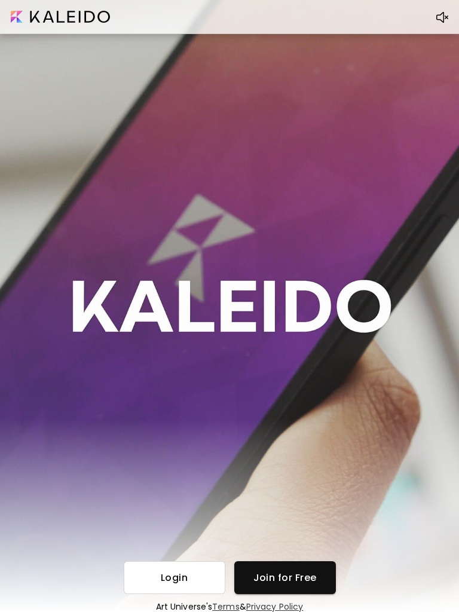
click at [381, 119] on div "Login Join for Free Art Universe's Terms & Privacy Policy" at bounding box center [229, 306] width 459 height 612
click at [317, 578] on span "Join for Free" at bounding box center [285, 577] width 82 height 13
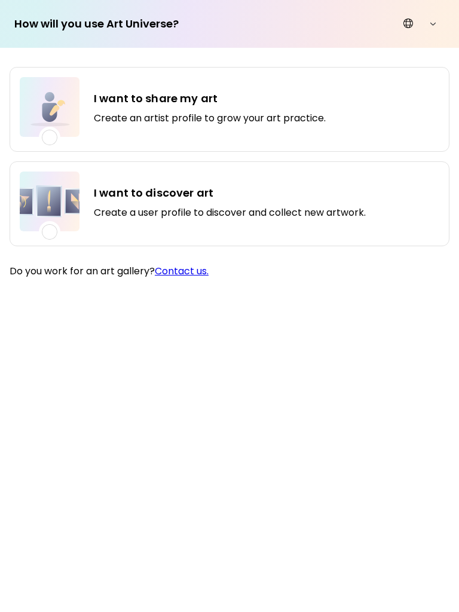
click at [409, 237] on div "I want to discover art Create a user profile to discover and collect new artwor…" at bounding box center [230, 203] width 440 height 85
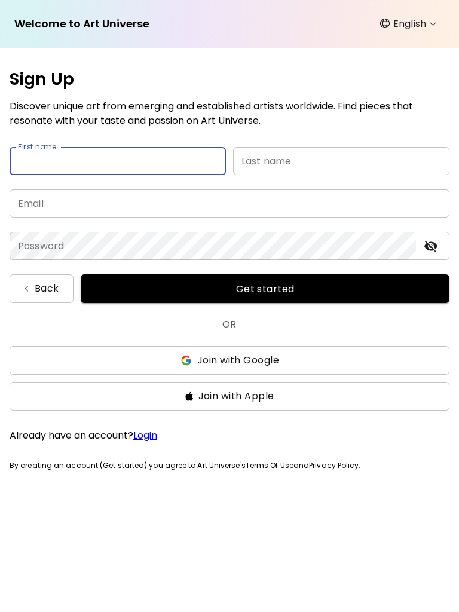
click at [348, 391] on span "Join with Apple" at bounding box center [229, 396] width 421 height 14
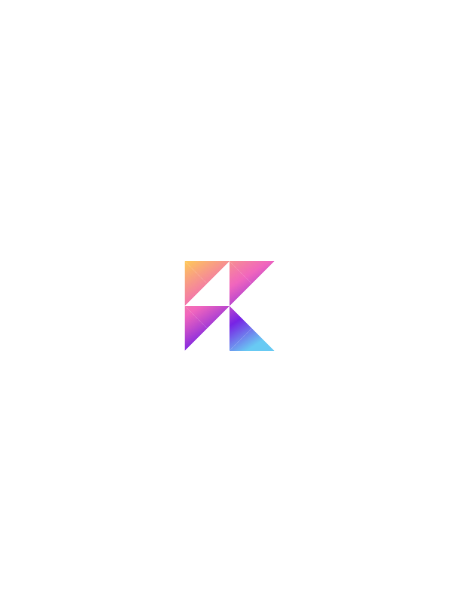
click at [400, 147] on div at bounding box center [229, 306] width 459 height 612
click at [397, 154] on div at bounding box center [229, 306] width 459 height 612
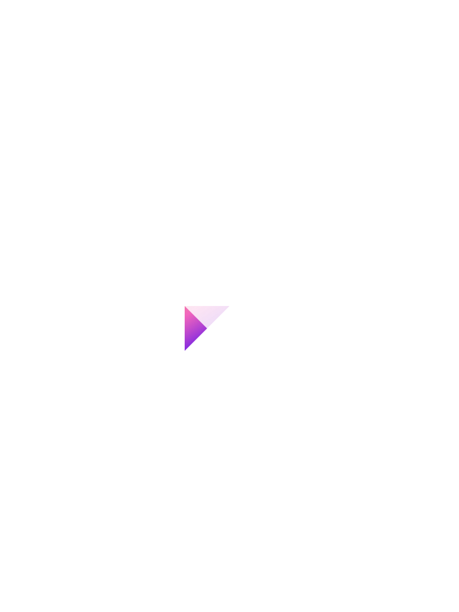
click at [395, 154] on div at bounding box center [229, 306] width 459 height 612
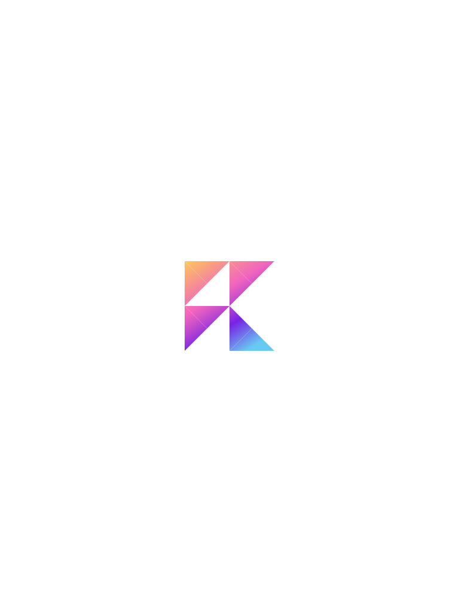
click at [389, 160] on div at bounding box center [229, 306] width 459 height 612
click at [394, 158] on div at bounding box center [229, 306] width 459 height 612
click at [88, 96] on div at bounding box center [229, 306] width 459 height 612
click at [388, 166] on div at bounding box center [229, 306] width 459 height 612
click at [401, 168] on div at bounding box center [229, 306] width 459 height 612
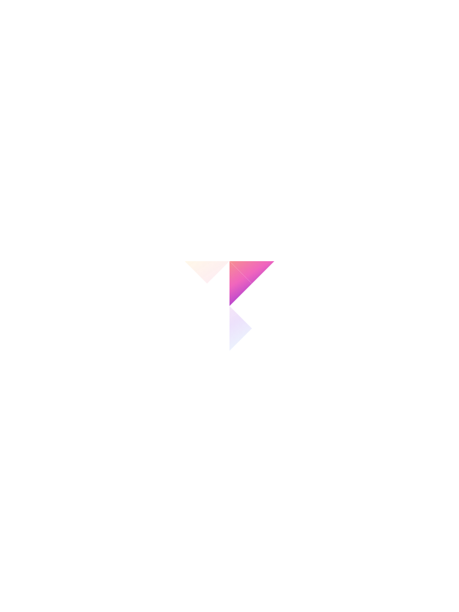
click at [399, 167] on div at bounding box center [229, 306] width 459 height 612
